Goal: Information Seeking & Learning: Learn about a topic

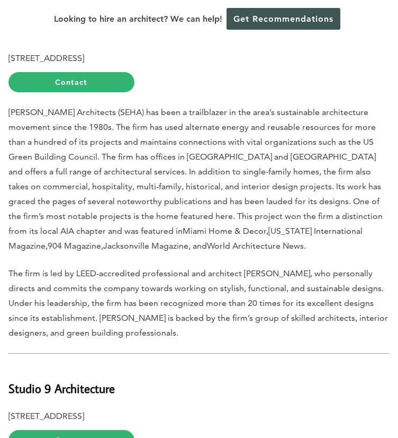
scroll to position [5085, 0]
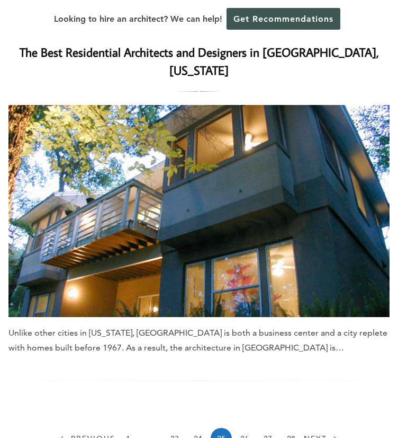
scroll to position [3602, 0]
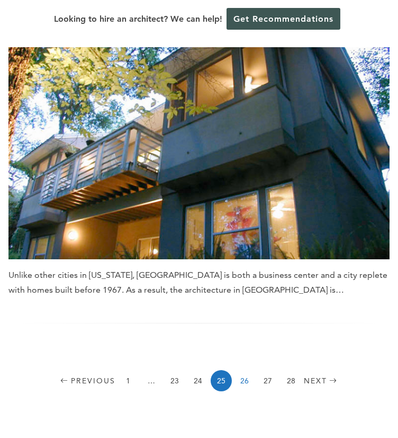
click at [242, 370] on link "26" at bounding box center [244, 380] width 21 height 21
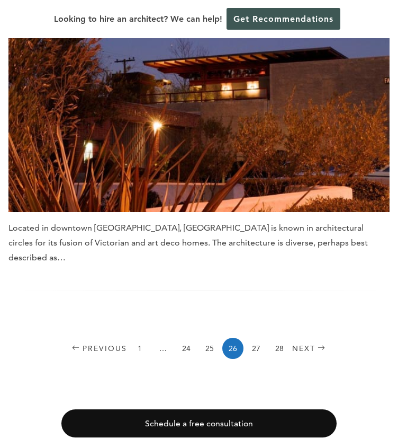
scroll to position [3708, 0]
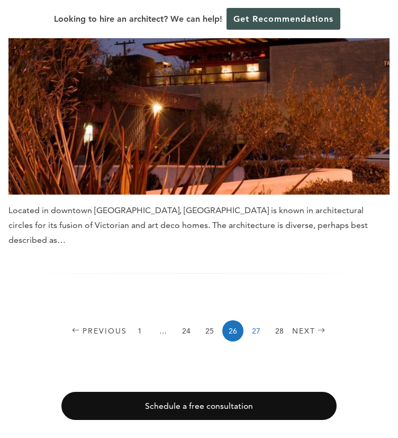
click at [257, 320] on link "27" at bounding box center [256, 330] width 21 height 21
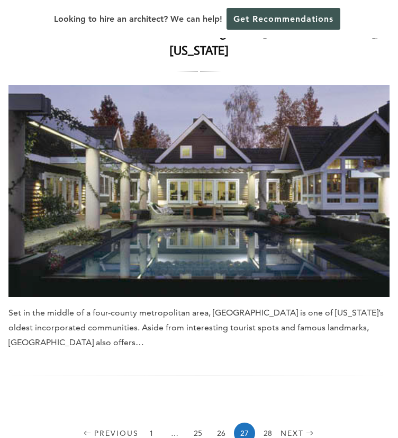
scroll to position [3655, 0]
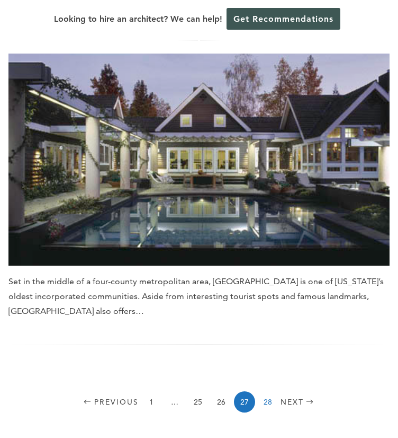
click at [267, 391] on link "28" at bounding box center [267, 401] width 21 height 21
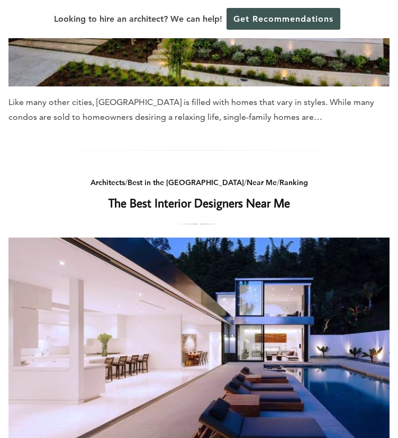
scroll to position [1112, 0]
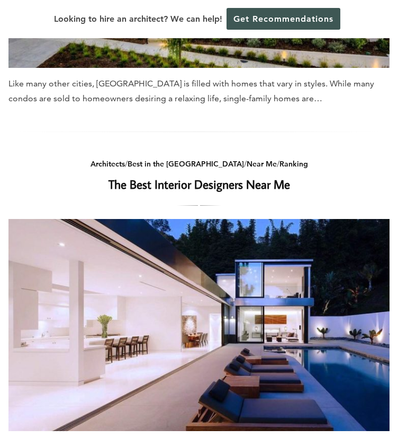
click at [247, 176] on link "The Best Interior Designers Near Me" at bounding box center [200, 184] width 182 height 16
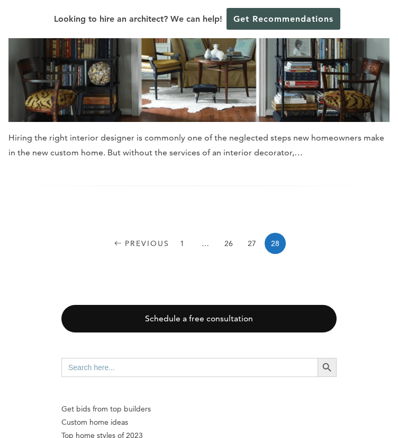
scroll to position [3602, 0]
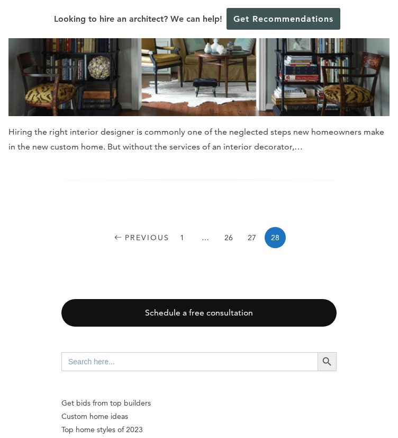
click at [310, 227] on div "Previous 1 … 26 27 28" at bounding box center [198, 239] width 381 height 25
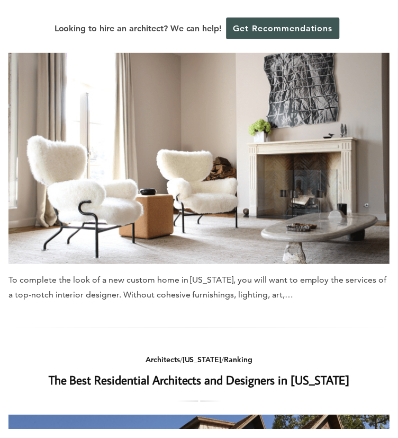
scroll to position [1735, 0]
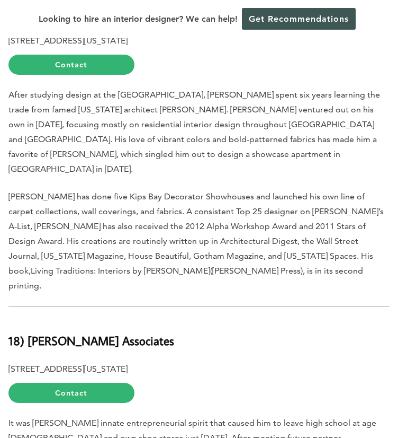
scroll to position [1006, 0]
